Goal: Find specific page/section: Find specific page/section

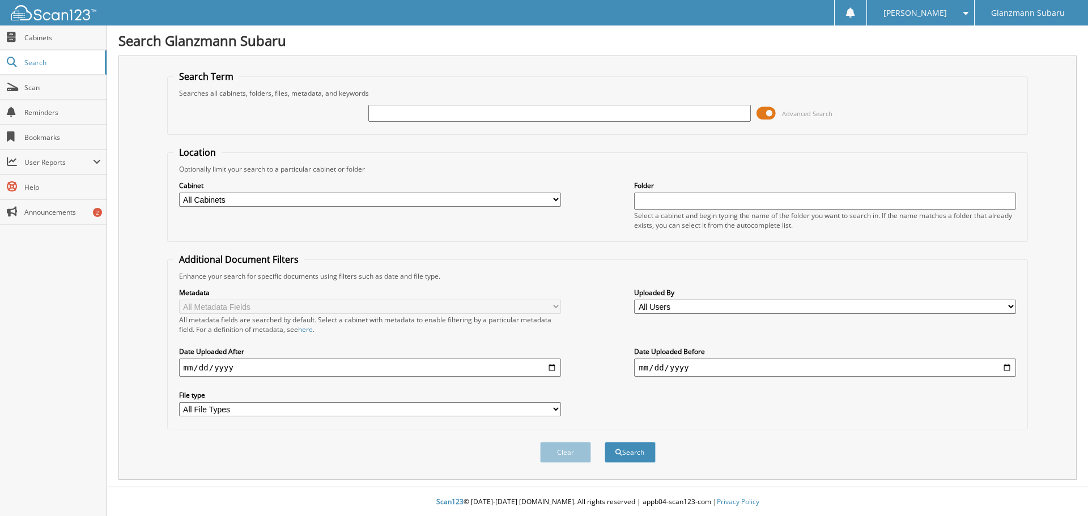
click at [770, 111] on span at bounding box center [766, 113] width 19 height 17
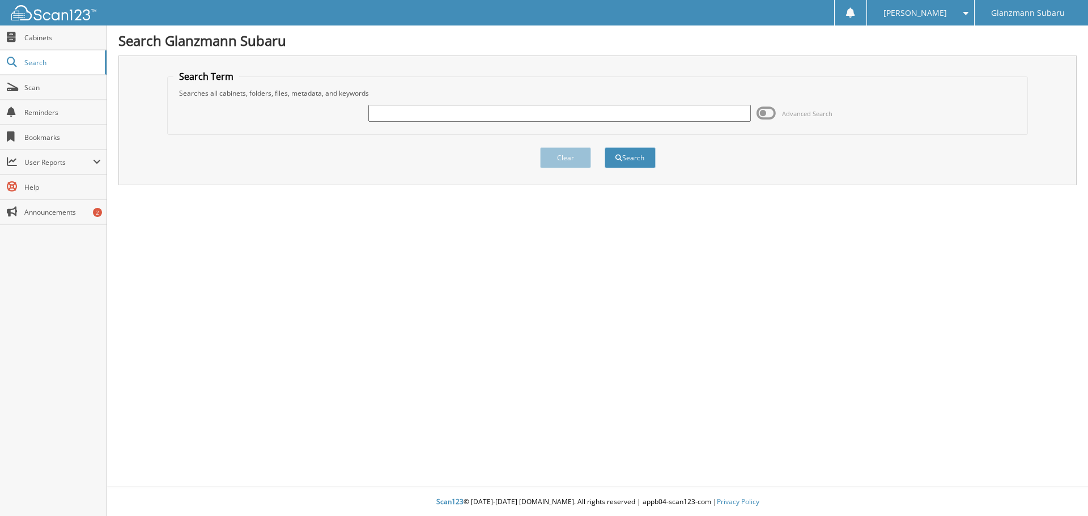
click at [564, 116] on input "text" at bounding box center [559, 113] width 382 height 17
type input "TRINSEY"
click at [642, 162] on button "Search" at bounding box center [630, 157] width 51 height 21
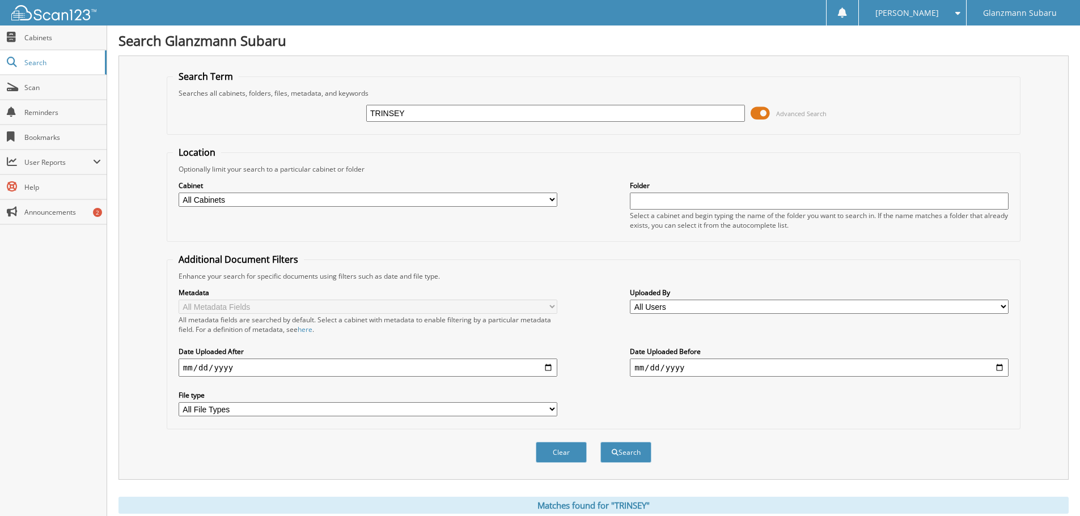
click at [418, 199] on select "All Cabinets New Subaru Deals Used Car Deals Needs Filing" at bounding box center [368, 200] width 379 height 14
click at [179, 193] on select "All Cabinets New Subaru Deals Used Car Deals Needs Filing" at bounding box center [368, 200] width 379 height 14
click at [371, 114] on input "TRINSEY" at bounding box center [555, 113] width 379 height 17
type input "ASHLEY TRINSEY"
click at [600, 442] on button "Search" at bounding box center [625, 452] width 51 height 21
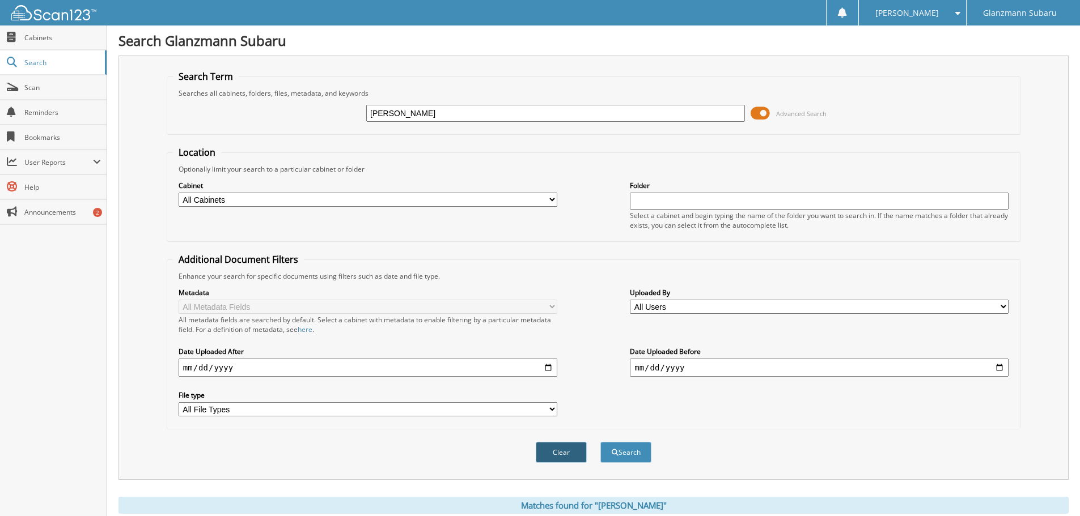
click at [568, 454] on button "Clear" at bounding box center [561, 452] width 51 height 21
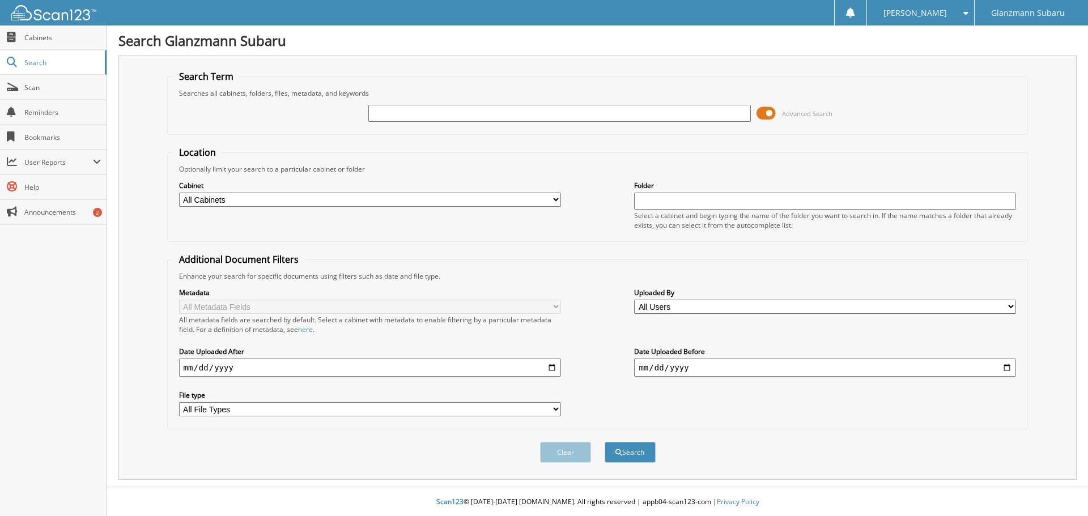
click at [767, 112] on span at bounding box center [766, 113] width 19 height 17
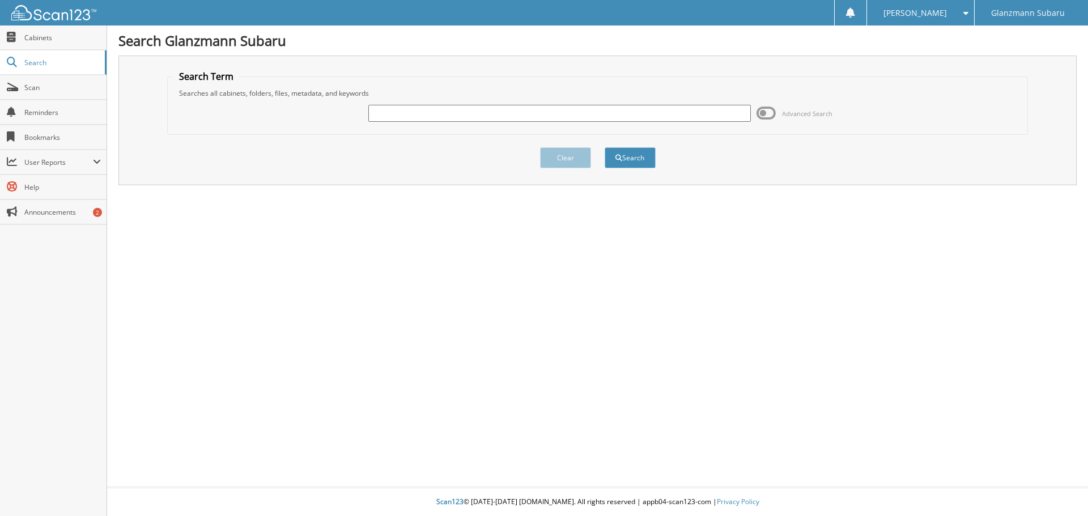
click at [398, 112] on input "text" at bounding box center [559, 113] width 382 height 17
type input "S240783"
click at [605, 147] on button "Search" at bounding box center [630, 157] width 51 height 21
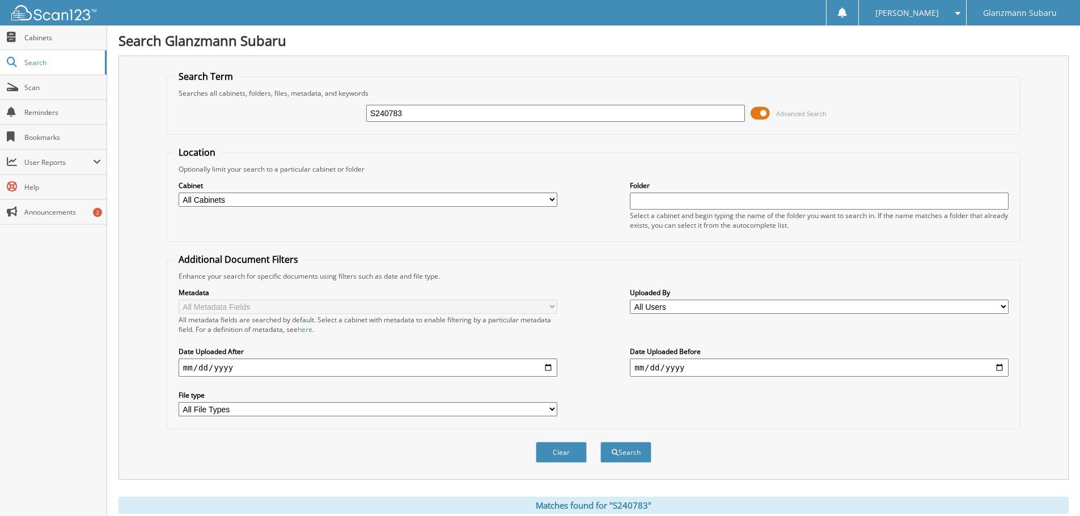
click at [411, 113] on input "S240783" at bounding box center [555, 113] width 379 height 17
click at [762, 115] on span at bounding box center [759, 113] width 19 height 17
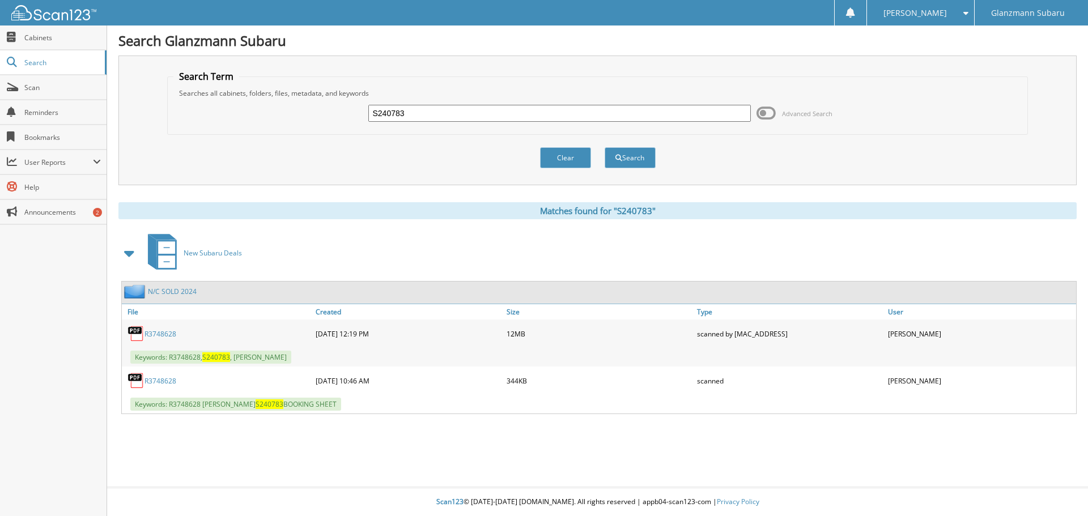
click at [147, 335] on link "R3748628" at bounding box center [161, 334] width 32 height 10
